Goal: Information Seeking & Learning: Learn about a topic

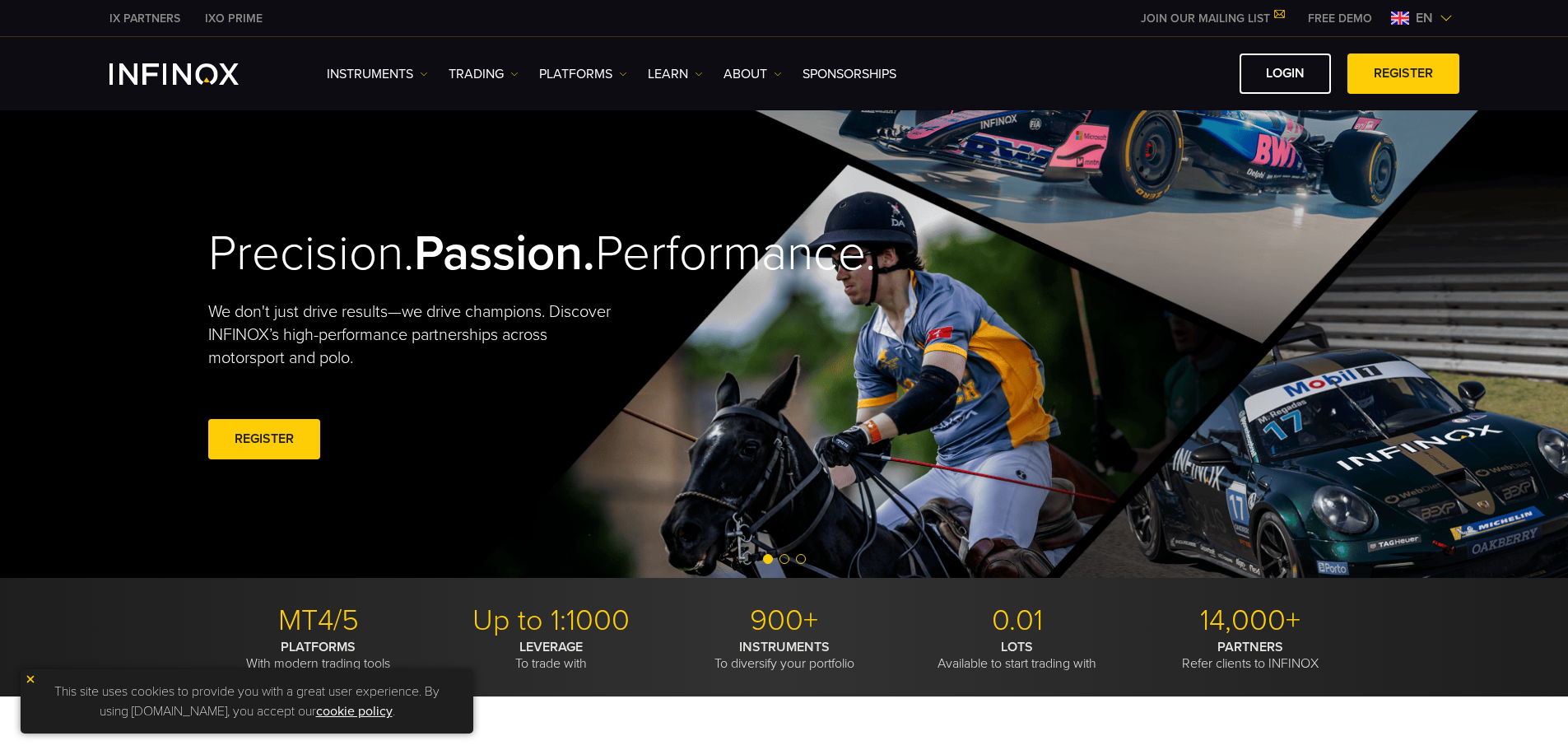
click at [1441, 10] on div "en" at bounding box center [1422, 18] width 75 height 20
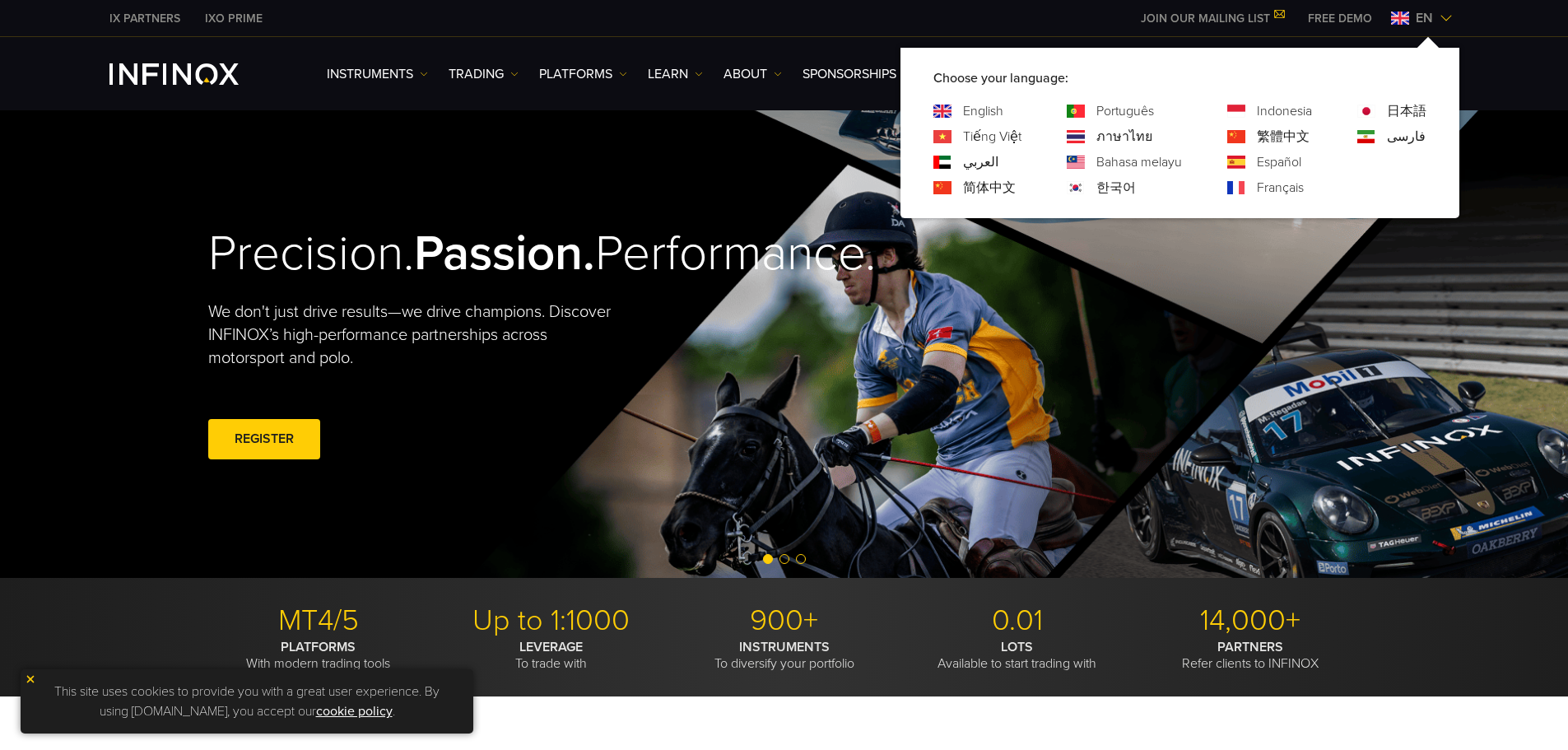
click at [1142, 134] on link "ภาษาไทย" at bounding box center [1124, 136] width 56 height 20
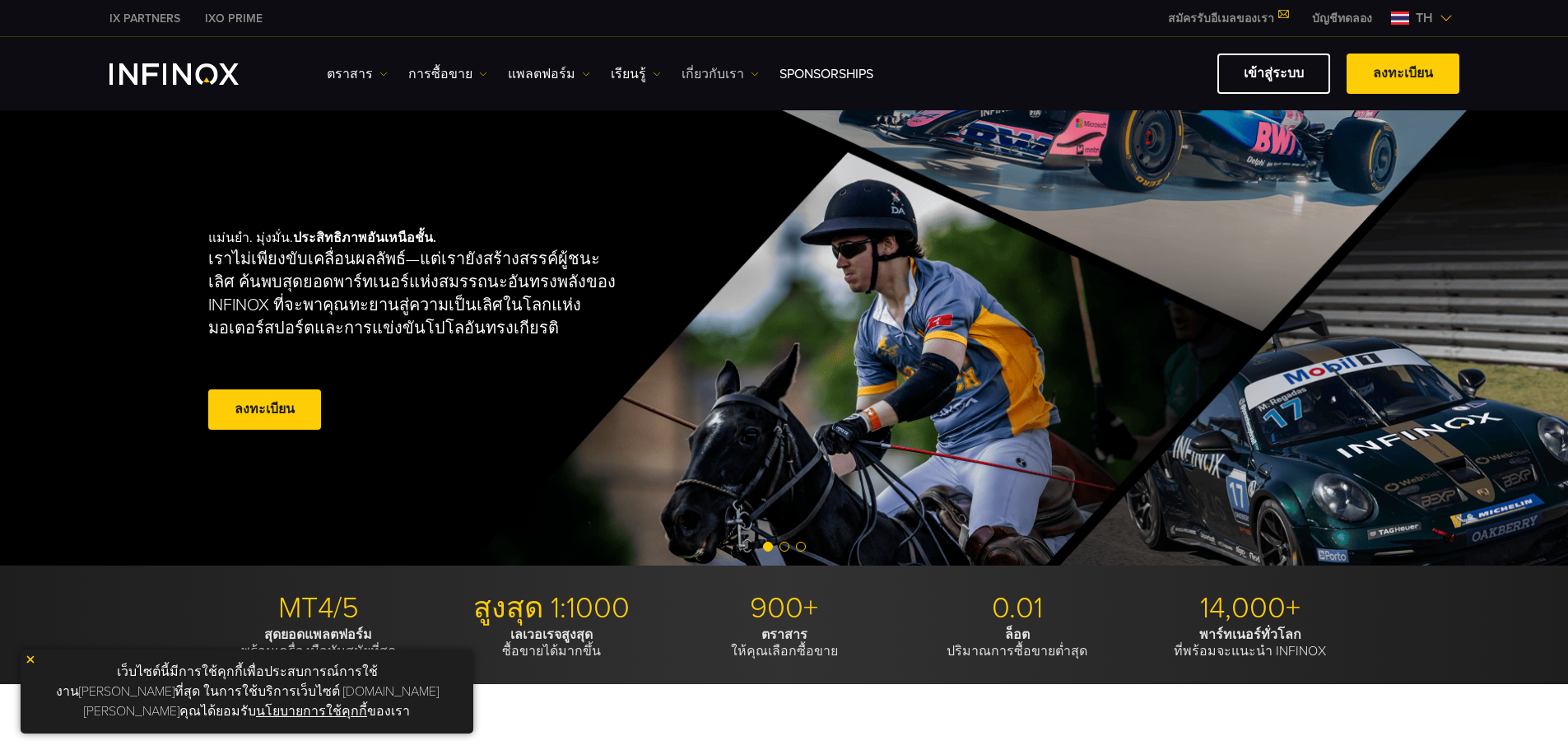
click at [724, 76] on link "เกี่ยวกับเรา" at bounding box center [719, 74] width 78 height 20
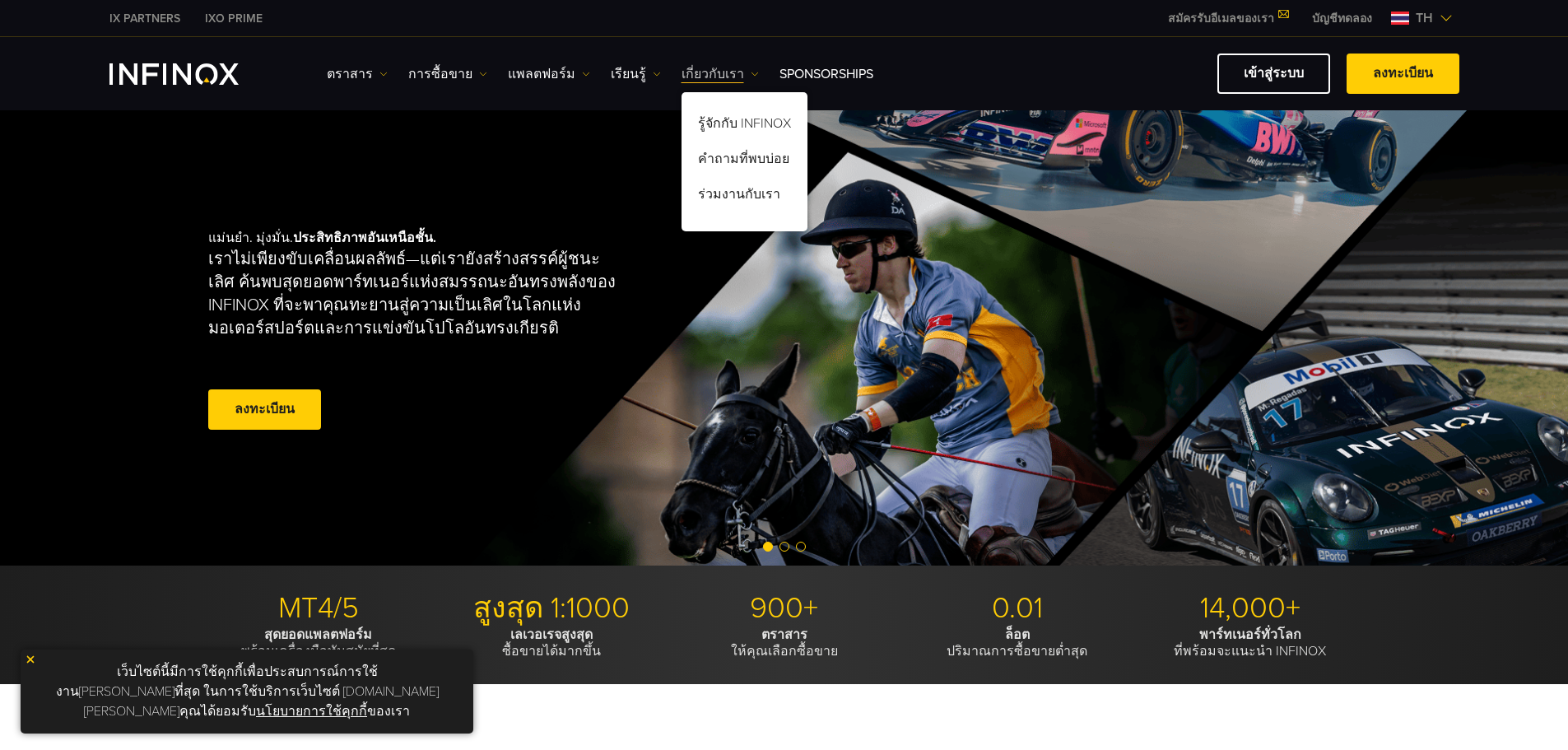
click at [724, 76] on link "เกี่ยวกับเรา" at bounding box center [719, 74] width 78 height 20
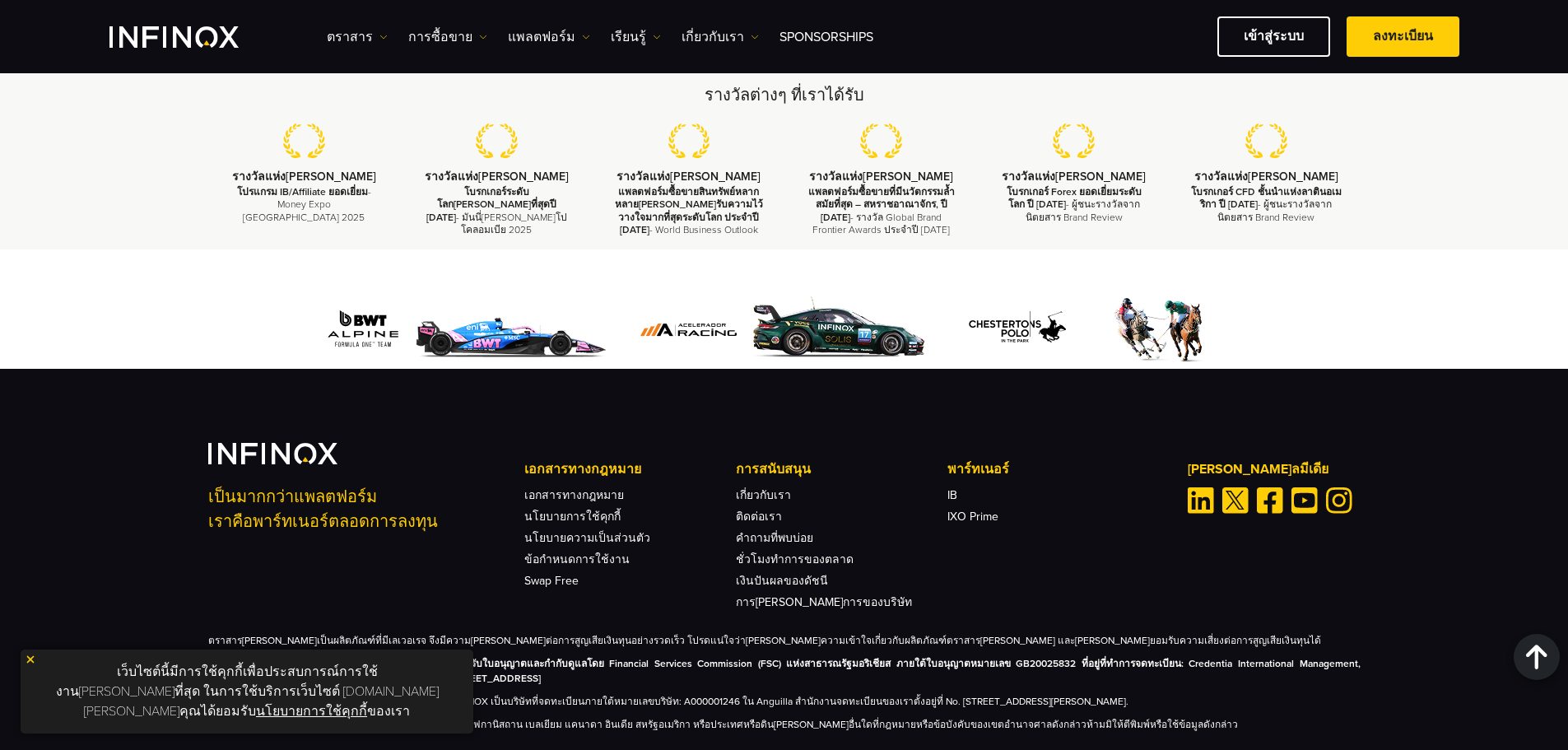
scroll to position [5025, 0]
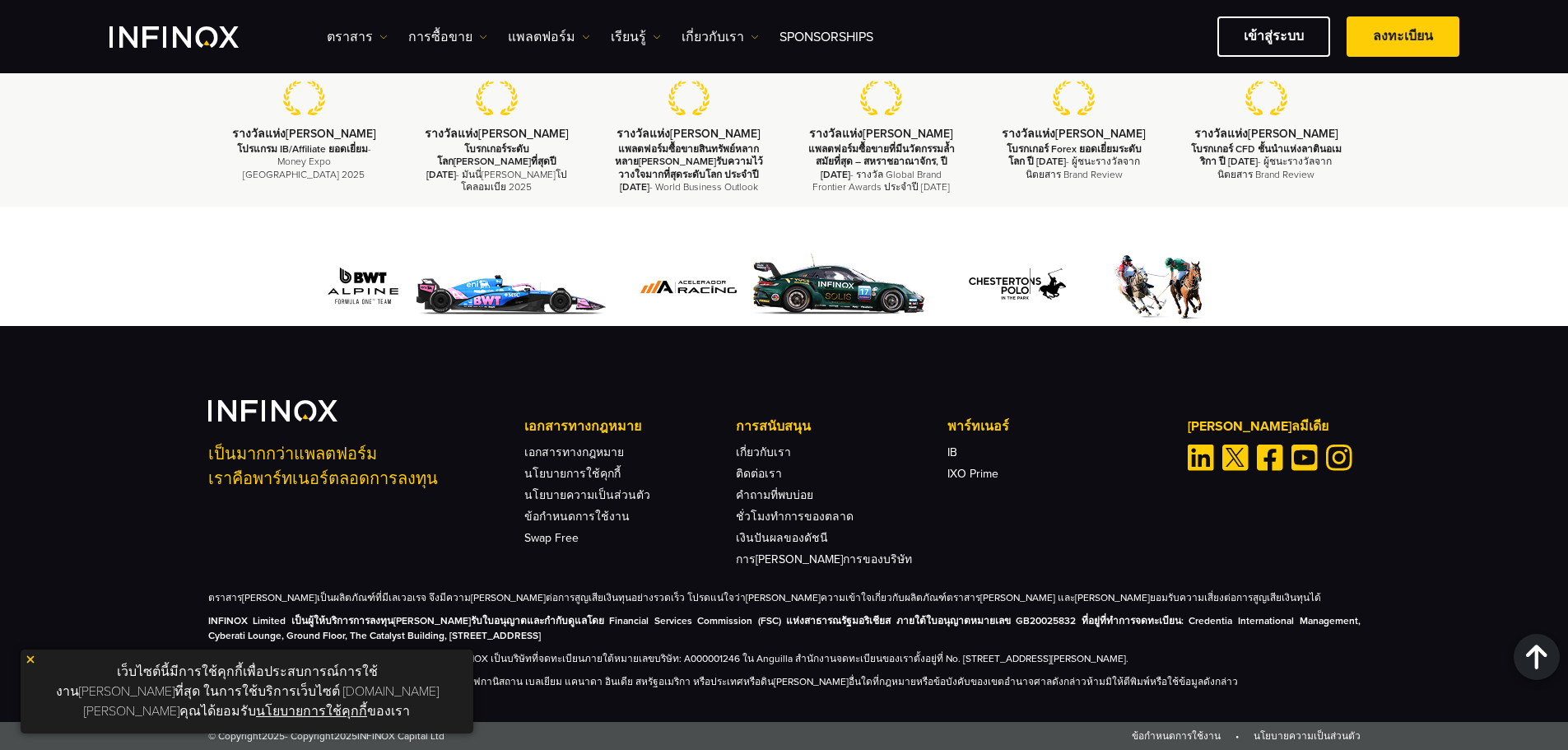
click at [32, 666] on img at bounding box center [30, 660] width 12 height 12
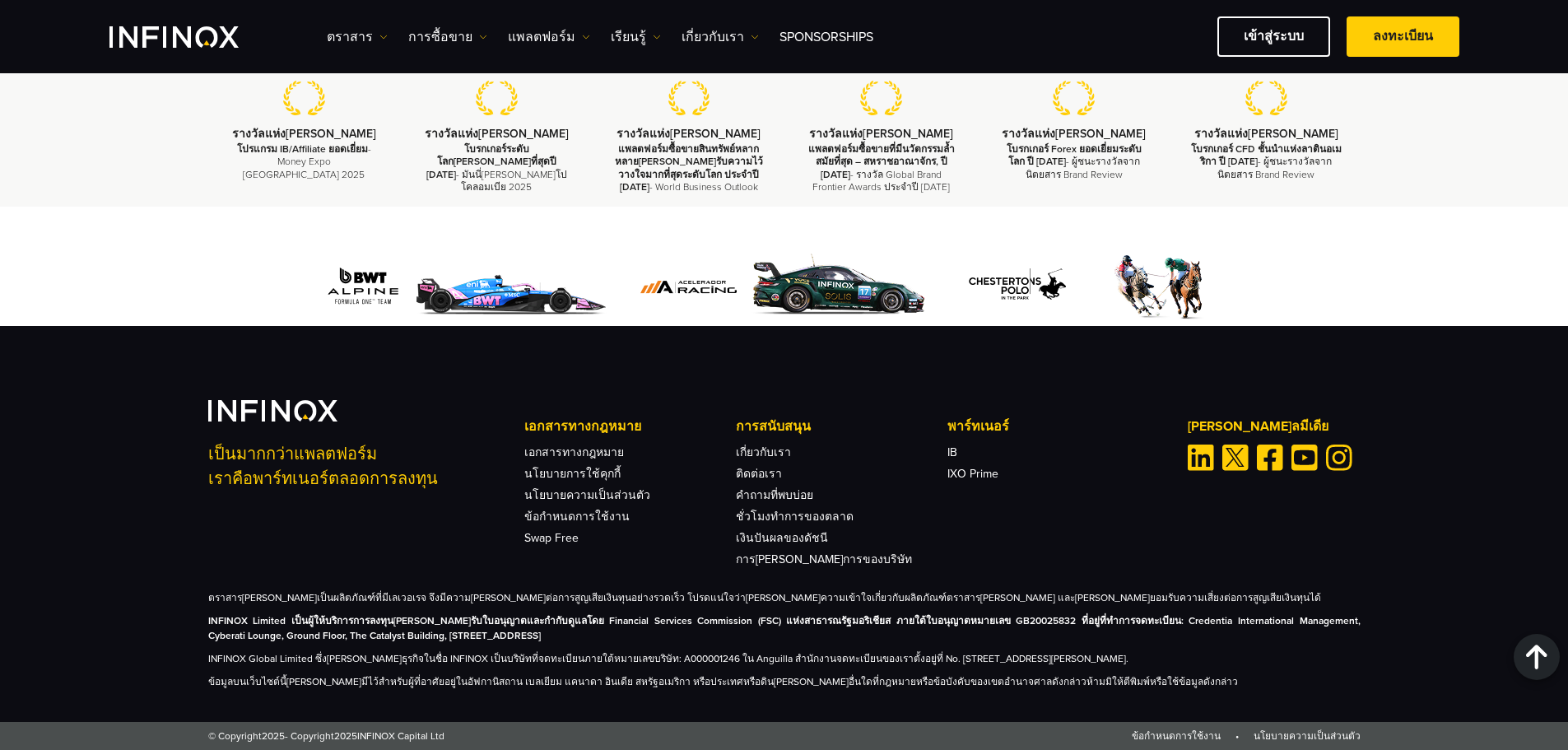
click at [1267, 456] on img "Facebook" at bounding box center [1270, 457] width 26 height 27
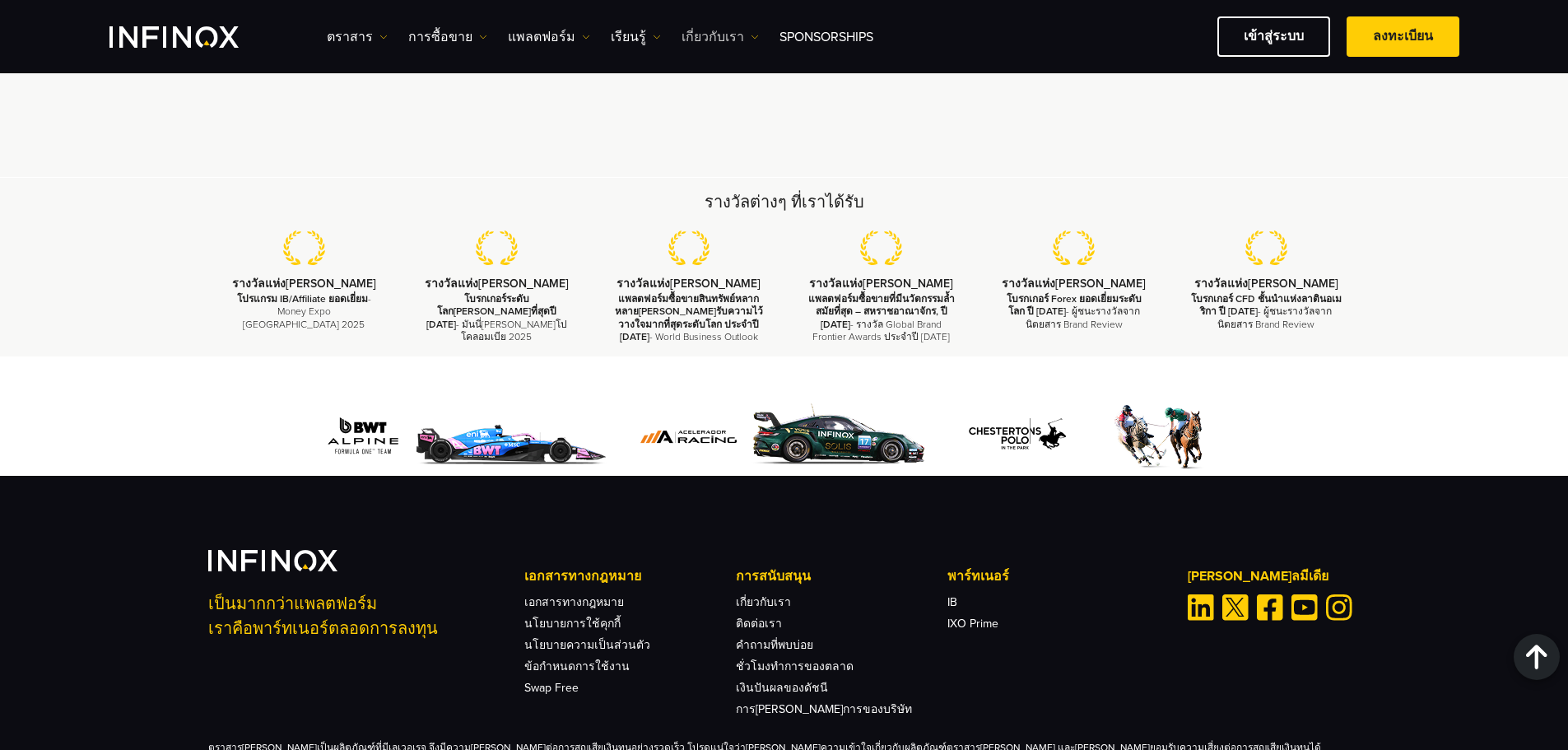
drag, startPoint x: 674, startPoint y: 47, endPoint x: 681, endPoint y: 39, distance: 10.6
click at [674, 47] on div "ตราสาร ตราสาร" at bounding box center [893, 36] width 1132 height 40
click at [681, 39] on link "เกี่ยวกับเรา" at bounding box center [719, 37] width 78 height 20
click at [699, 76] on link "รู้จักกับ INFINOX" at bounding box center [744, 89] width 126 height 35
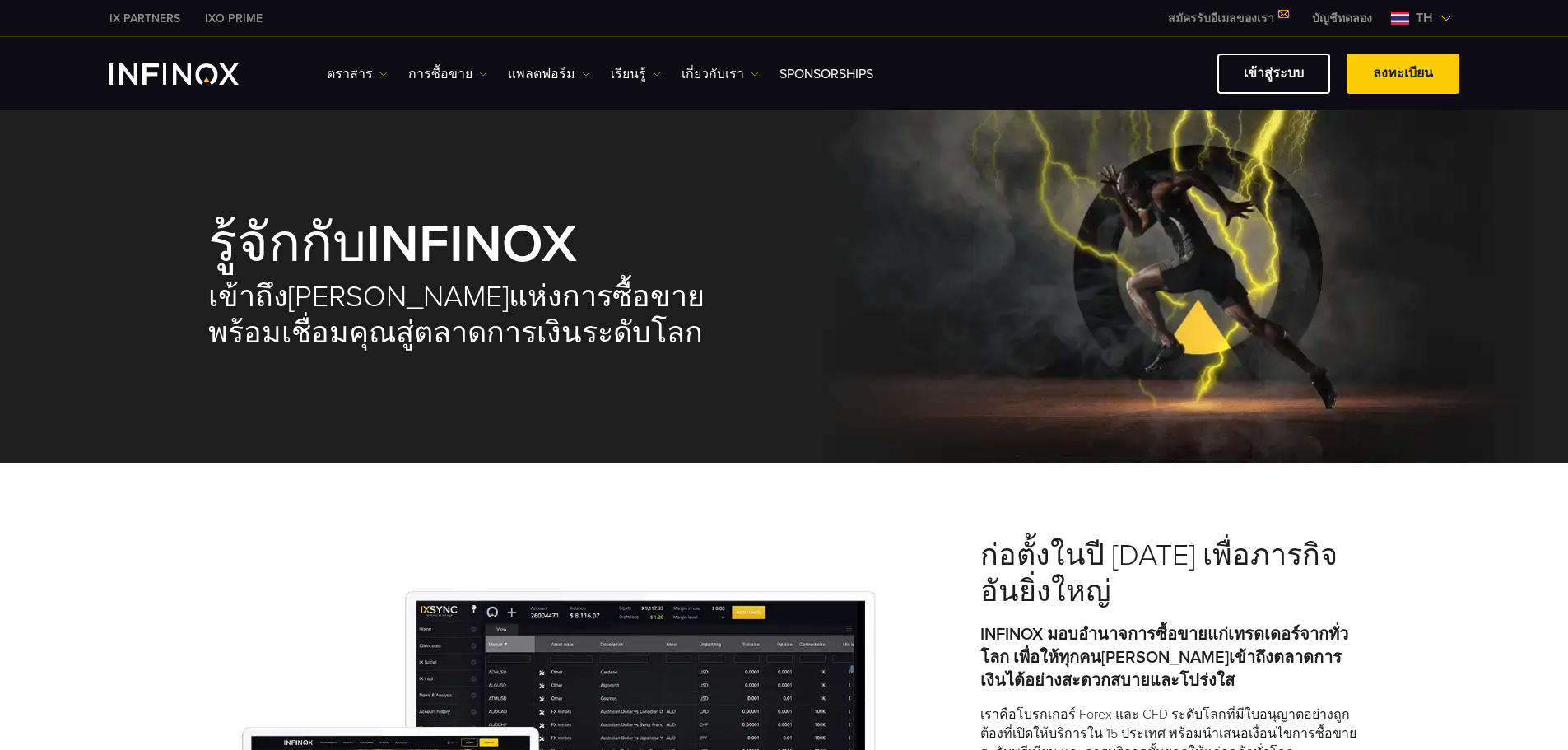
click at [214, 80] on img "INFINOX Logo" at bounding box center [175, 75] width 130 height 22
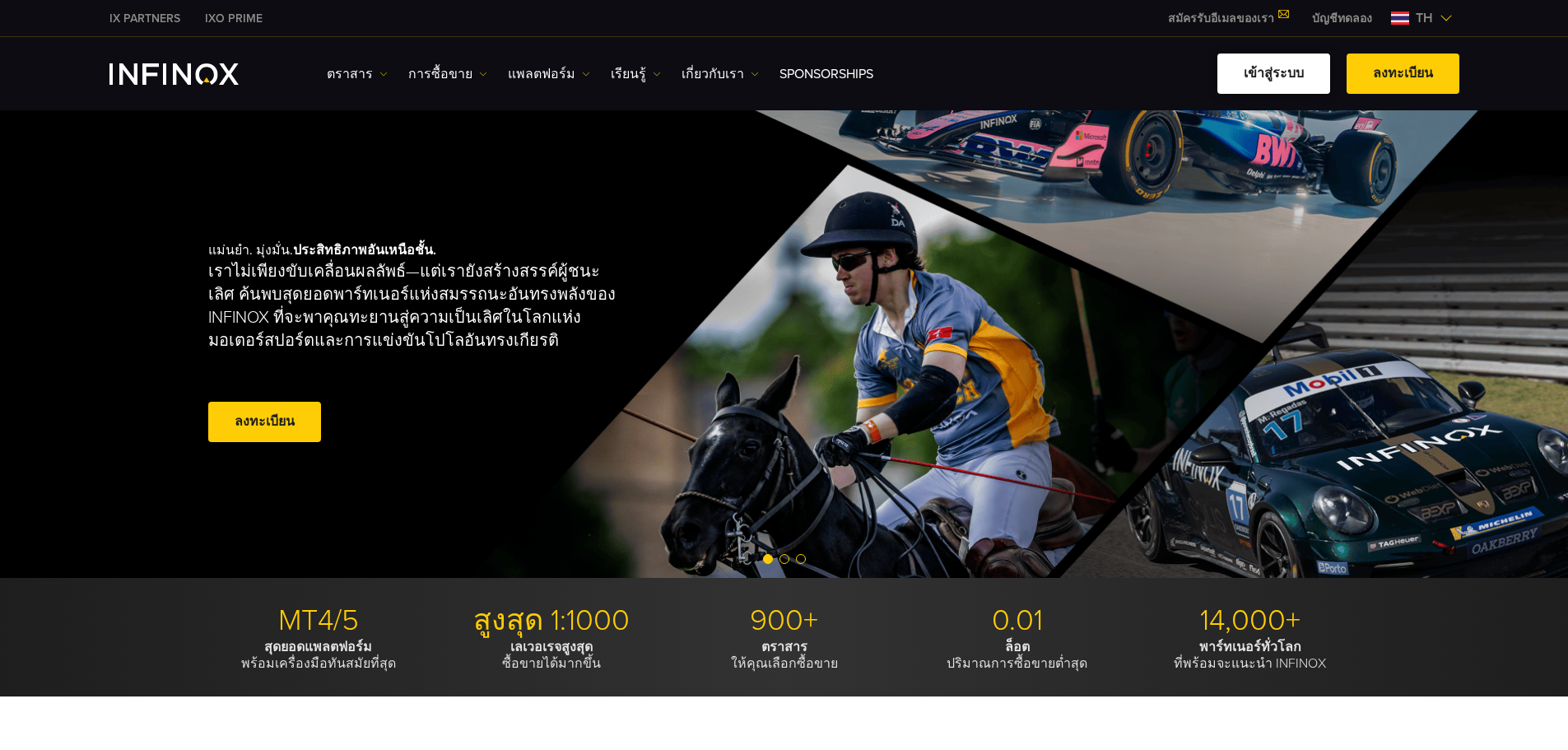
click at [1222, 60] on link "เข้าสู่ระบบ" at bounding box center [1273, 74] width 113 height 40
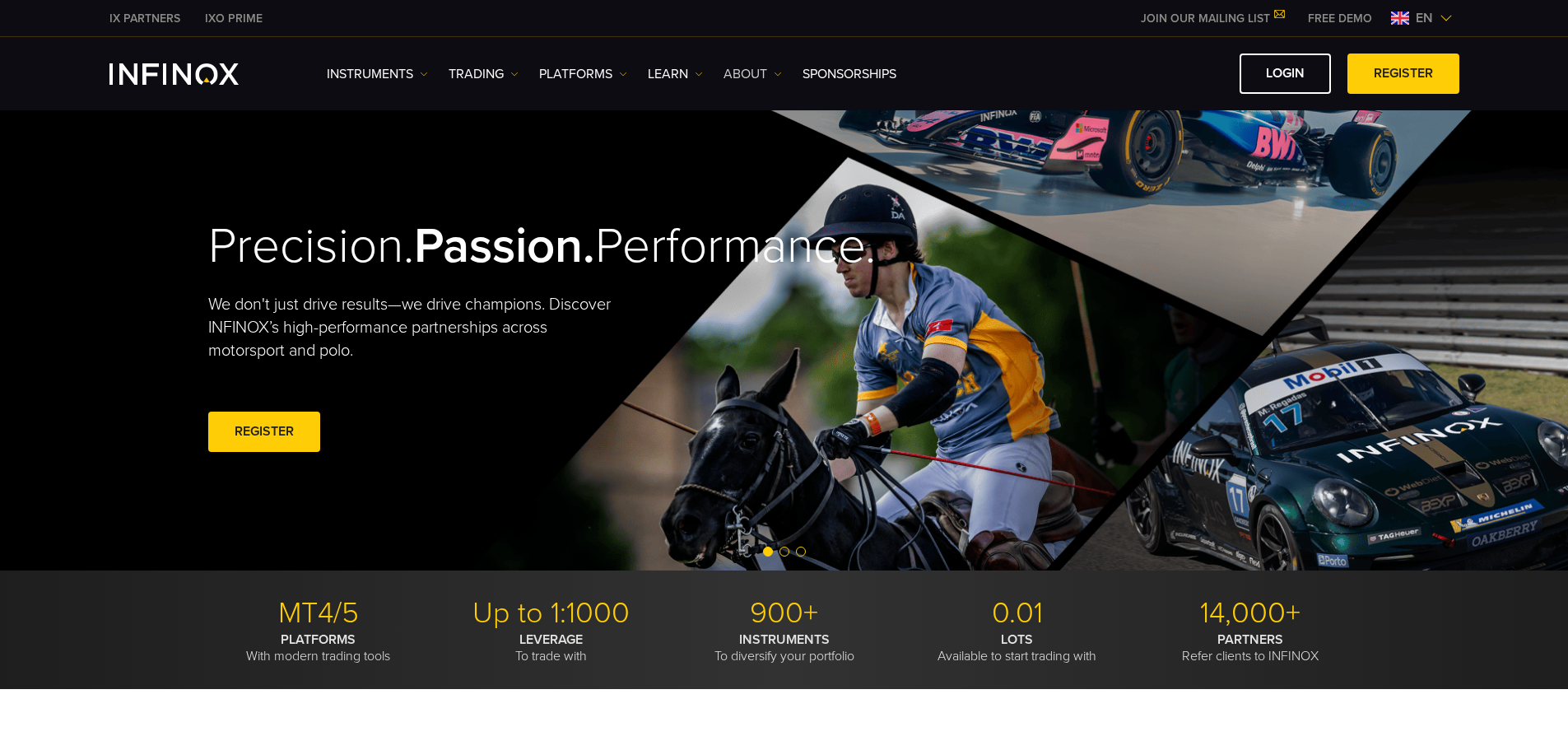
click at [770, 83] on link "ABOUT" at bounding box center [753, 74] width 59 height 20
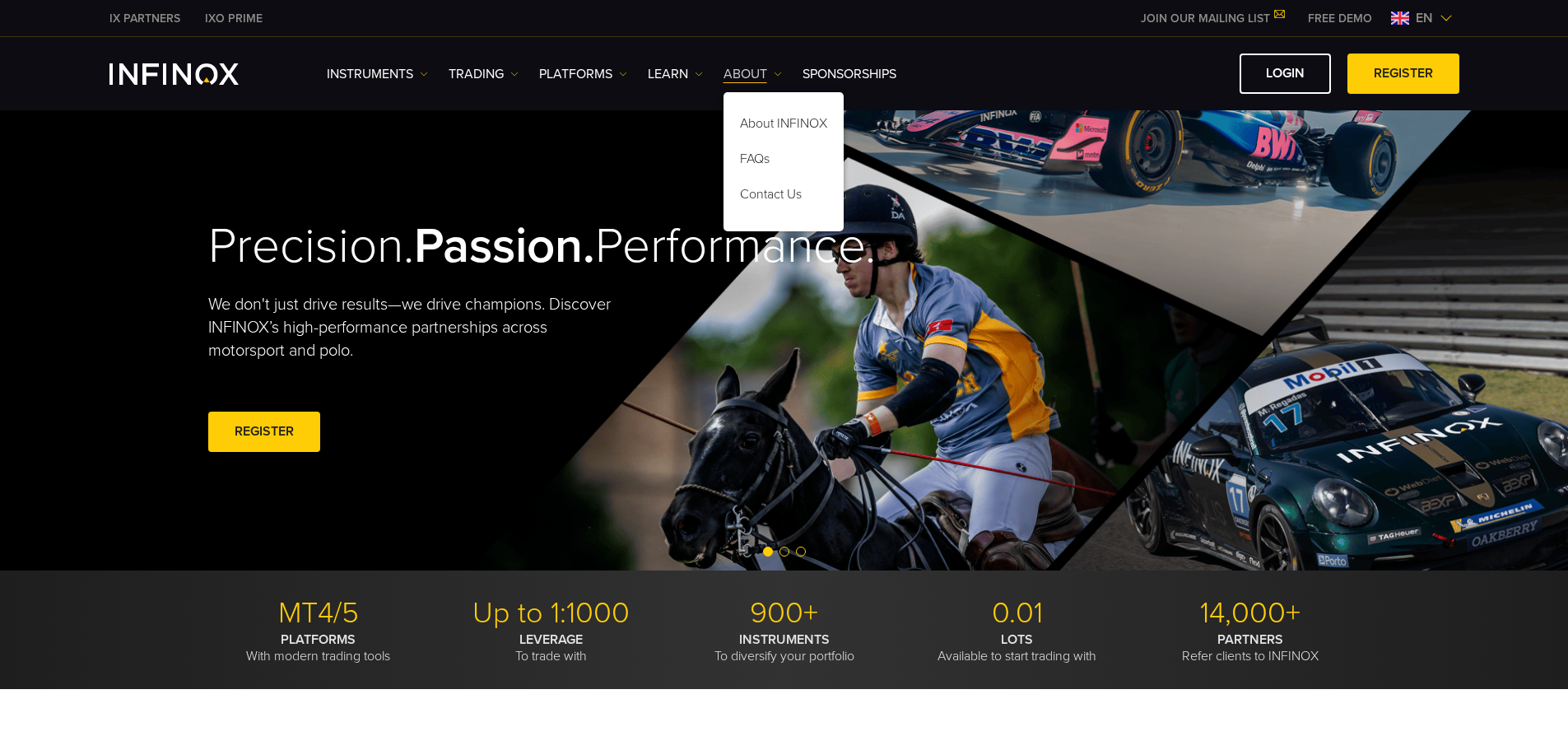
click at [770, 84] on div "About INFINOX FAQs" at bounding box center [783, 158] width 120 height 147
click at [1440, 12] on img at bounding box center [1445, 18] width 13 height 13
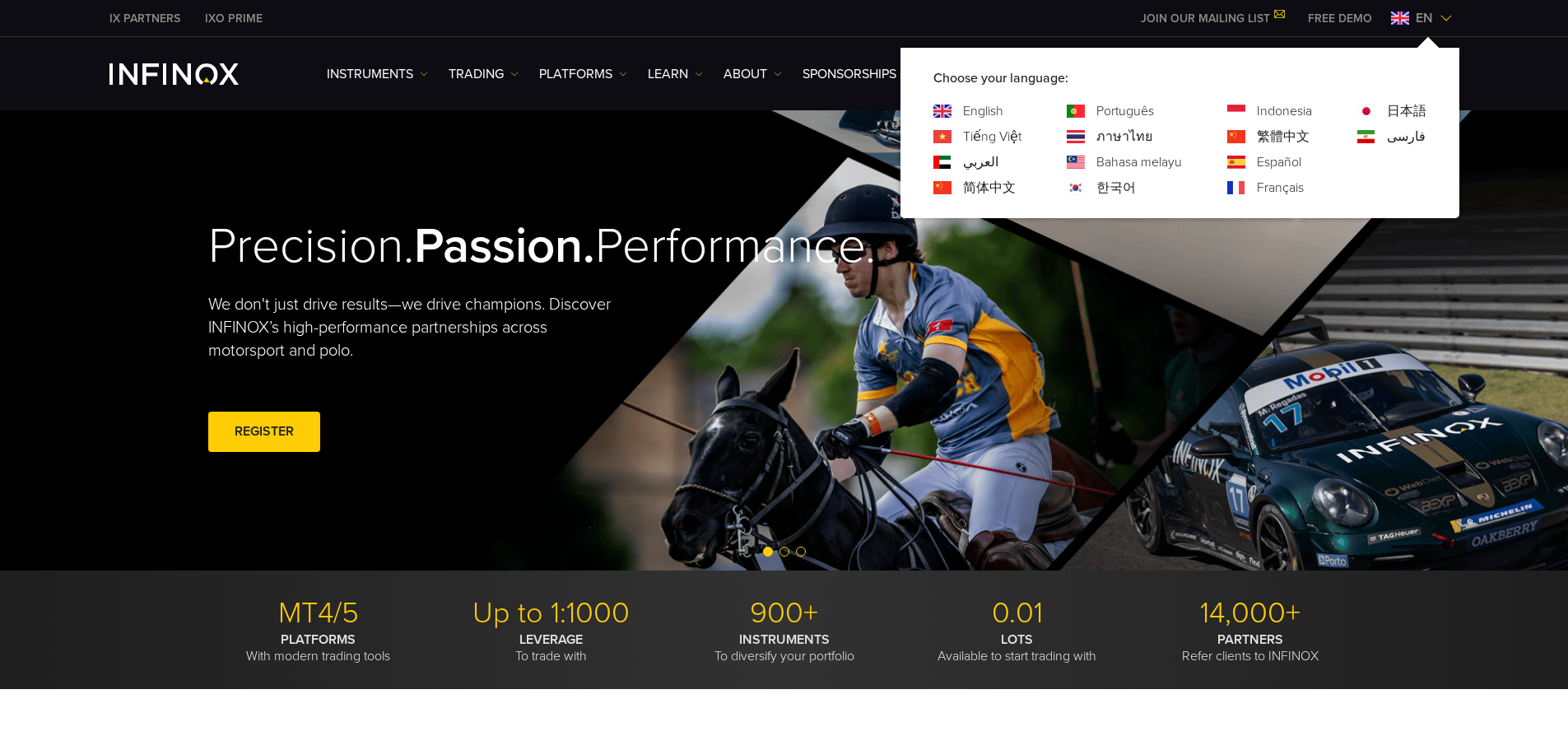
click at [1123, 139] on link "ภาษาไทย" at bounding box center [1124, 136] width 56 height 20
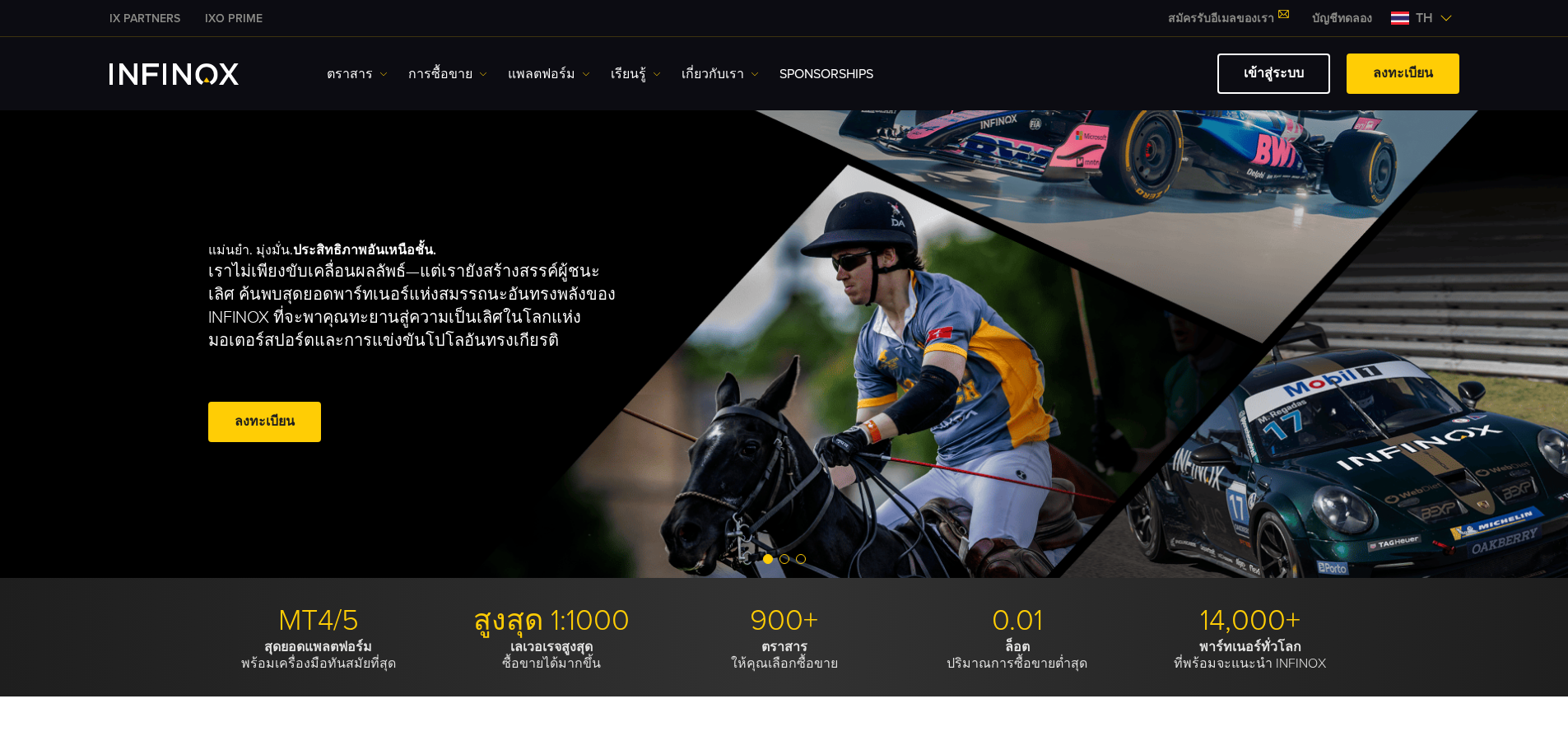
click at [711, 73] on link "เกี่ยวกับเรา" at bounding box center [719, 74] width 78 height 20
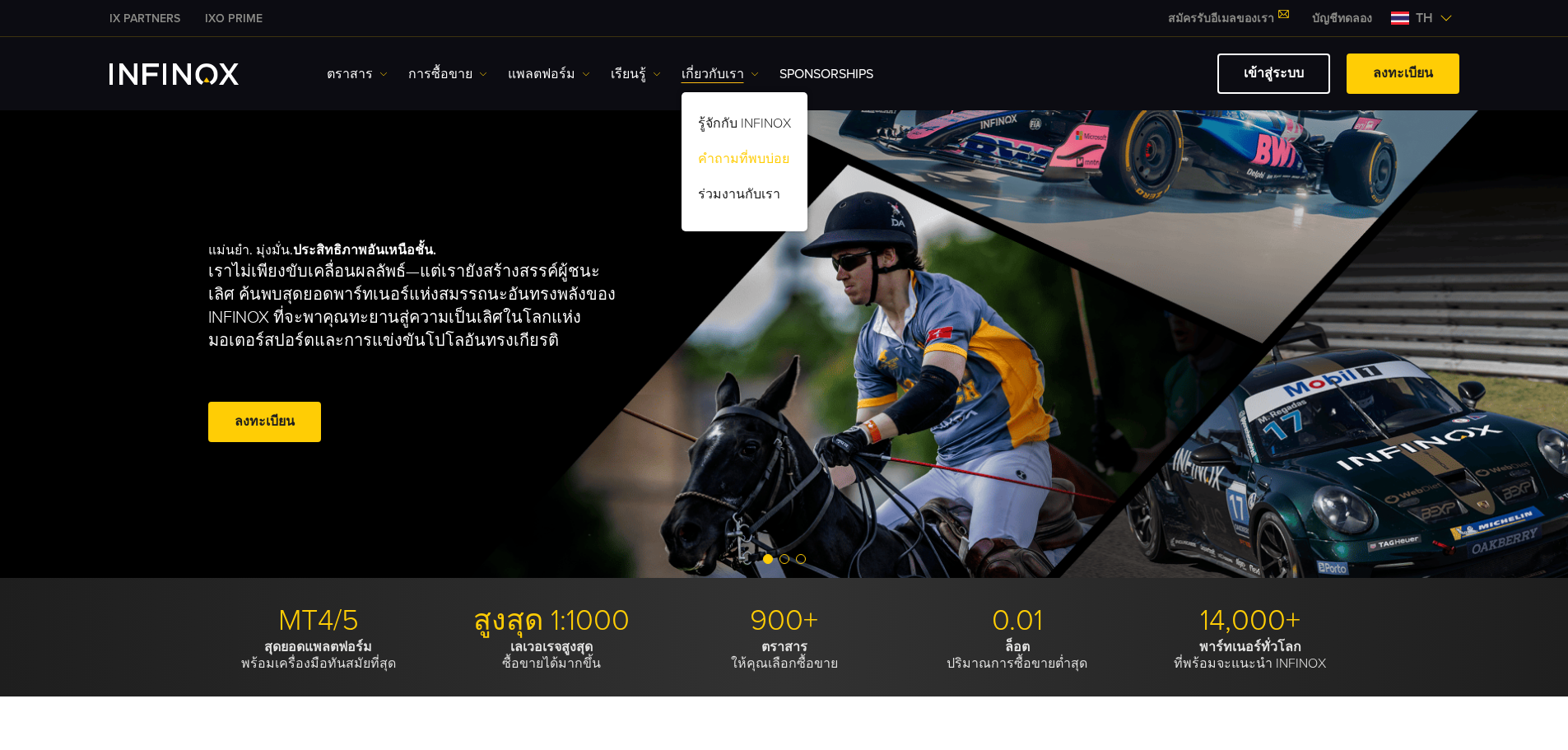
click at [733, 158] on link "คำถามที่พบบ่อย" at bounding box center [744, 162] width 126 height 35
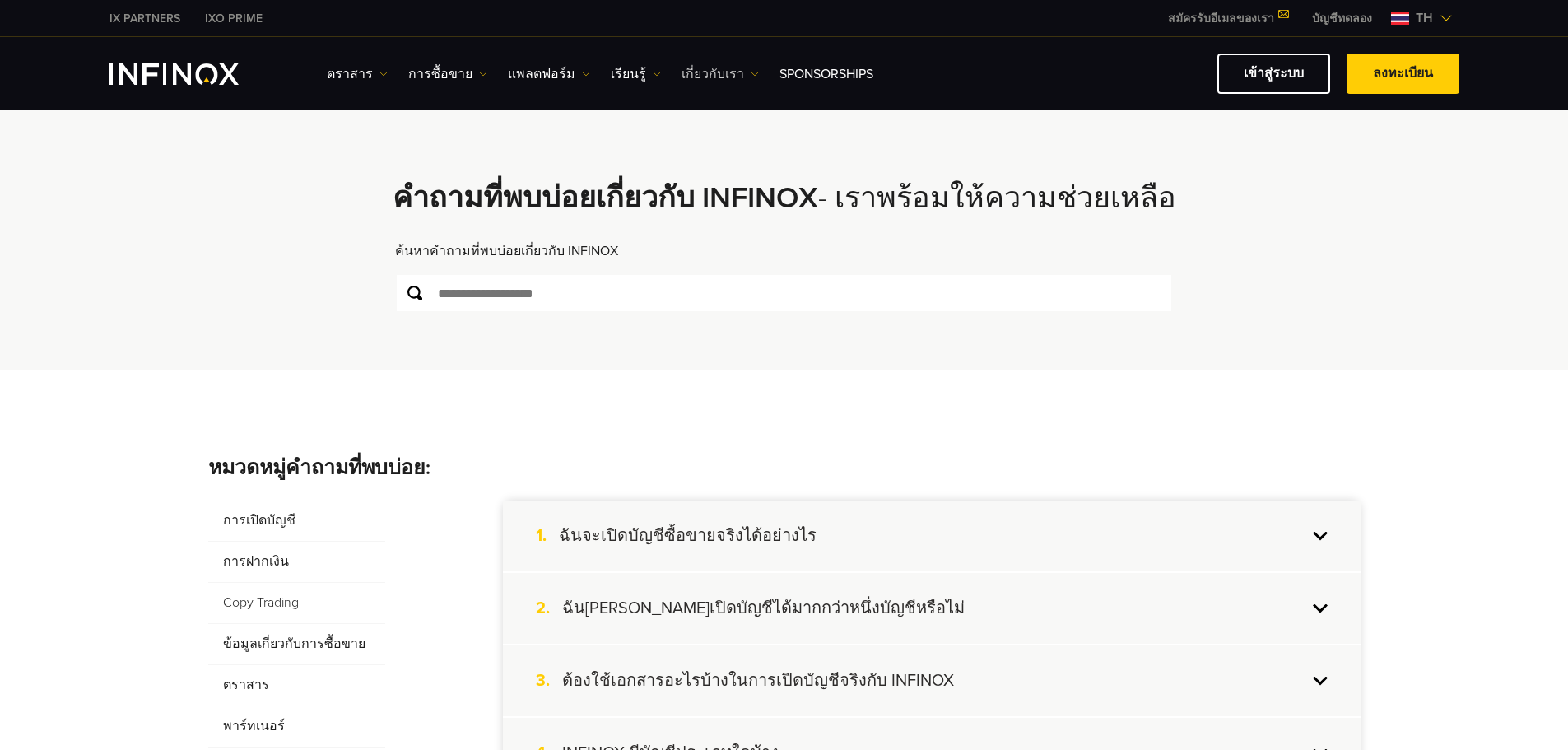
click at [751, 74] on img at bounding box center [755, 74] width 8 height 8
click at [731, 194] on link "ร่วมงานกับเรา" at bounding box center [744, 197] width 126 height 35
